Goal: Check status

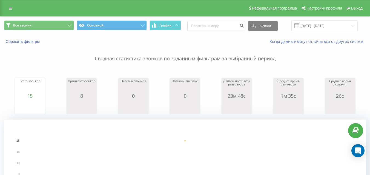
scroll to position [57, 0]
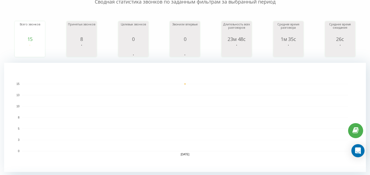
click at [360, 18] on div "Всего звонков 15 date totalCalls [DATE] [PHONE_NUMBER][DATE] Принятых звонков 8…" at bounding box center [184, 33] width 361 height 47
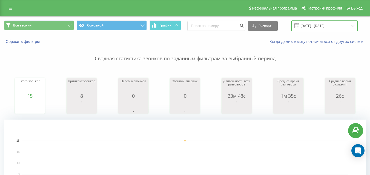
click at [319, 26] on input "[DATE] - [DATE]" at bounding box center [324, 26] width 66 height 11
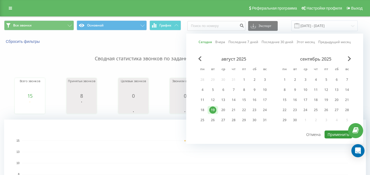
click at [331, 135] on button "Применить" at bounding box center [338, 135] width 28 height 8
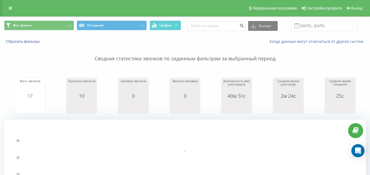
click at [330, 36] on div "Сбросить фильтры Когда данные могут отличаться от других систем" at bounding box center [184, 41] width 369 height 13
click at [333, 27] on input "[DATE] - [DATE]" at bounding box center [324, 26] width 66 height 11
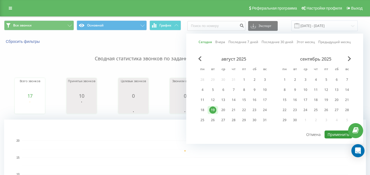
click at [339, 134] on button "Применить" at bounding box center [338, 135] width 28 height 8
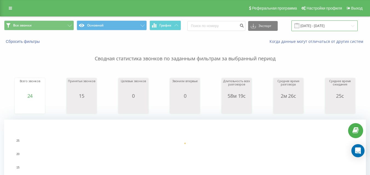
click at [348, 27] on input "[DATE] - [DATE]" at bounding box center [324, 26] width 66 height 11
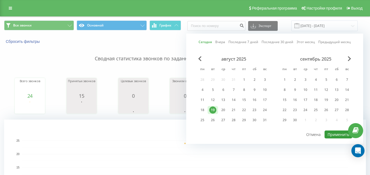
click at [331, 132] on button "Применить" at bounding box center [338, 135] width 28 height 8
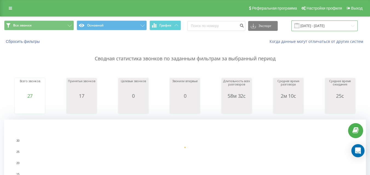
click at [333, 28] on input "[DATE] - [DATE]" at bounding box center [324, 26] width 66 height 11
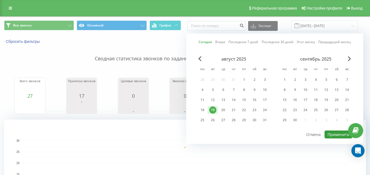
click at [330, 132] on button "Применить" at bounding box center [338, 135] width 28 height 8
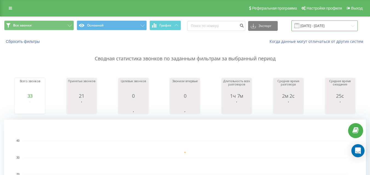
click at [334, 22] on input "[DATE] - [DATE]" at bounding box center [324, 26] width 66 height 11
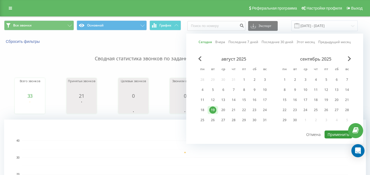
click at [331, 136] on button "Применить" at bounding box center [338, 135] width 28 height 8
